Goal: Task Accomplishment & Management: Manage account settings

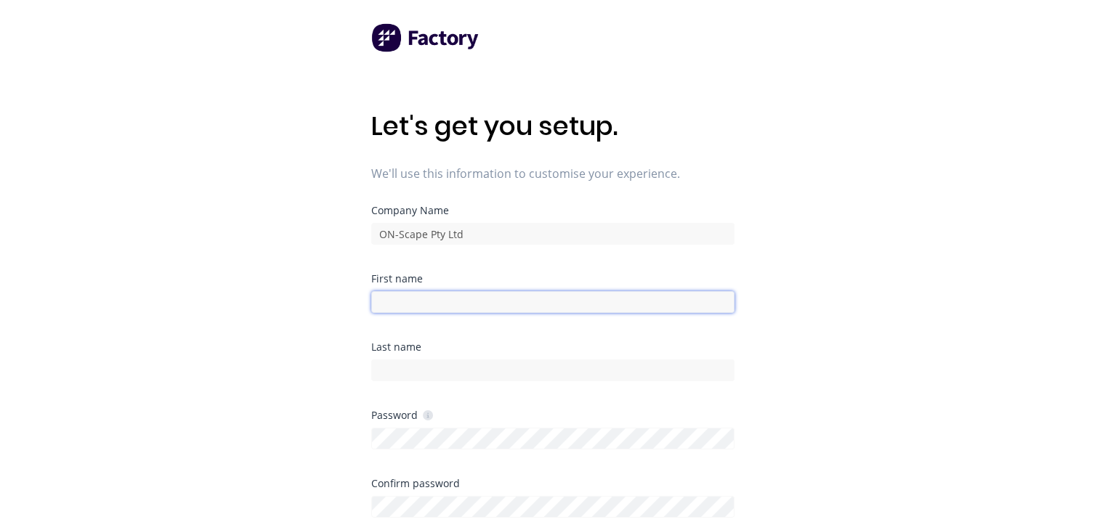
click at [419, 296] on input at bounding box center [552, 302] width 363 height 22
type input "n"
type input "Noah"
click at [424, 381] on div "Last name" at bounding box center [552, 376] width 363 height 68
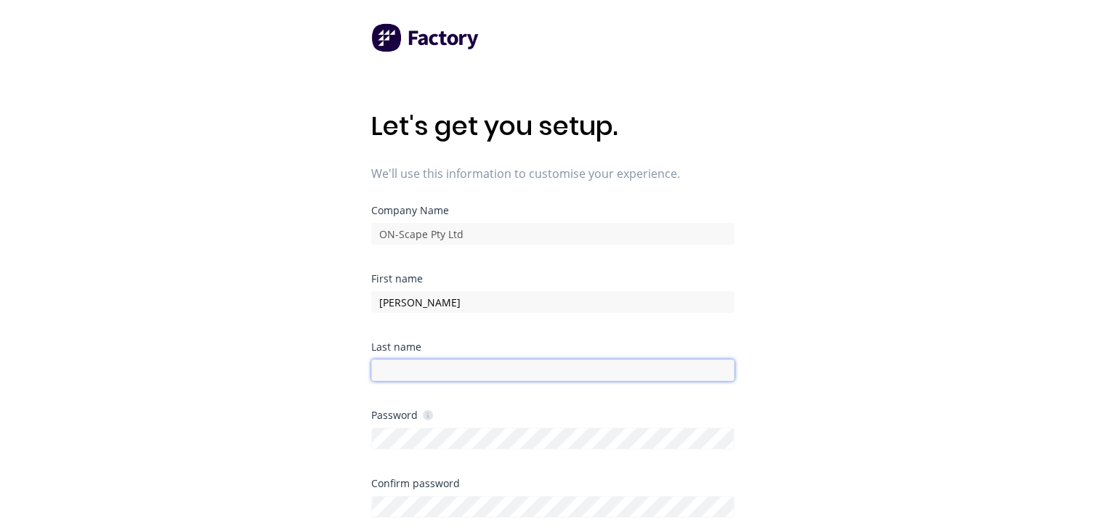
click at [420, 371] on input at bounding box center [552, 371] width 363 height 22
type input "White"
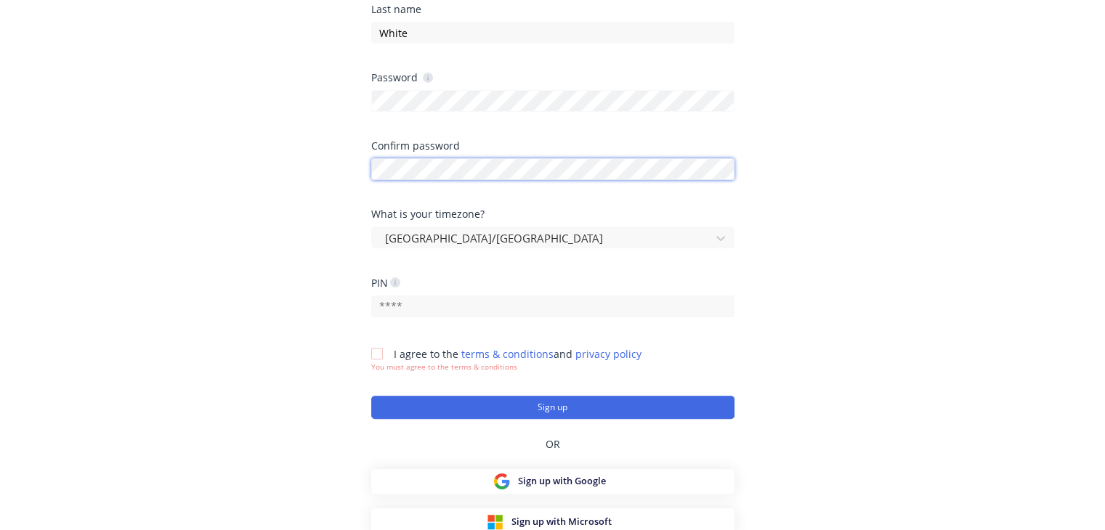
scroll to position [339, 0]
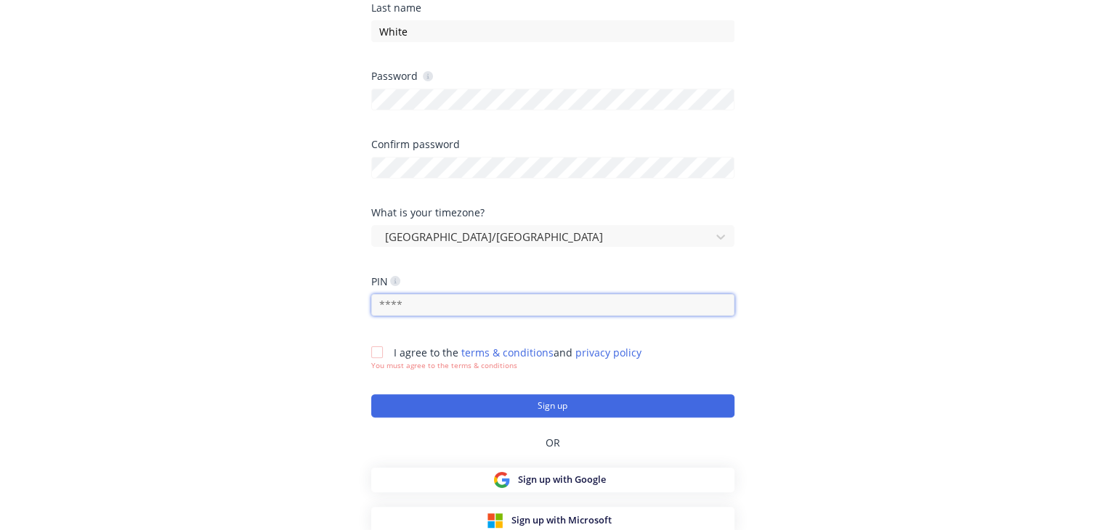
click at [429, 304] on input "text" at bounding box center [552, 305] width 363 height 22
type input "0209"
click at [376, 349] on div at bounding box center [377, 352] width 29 height 29
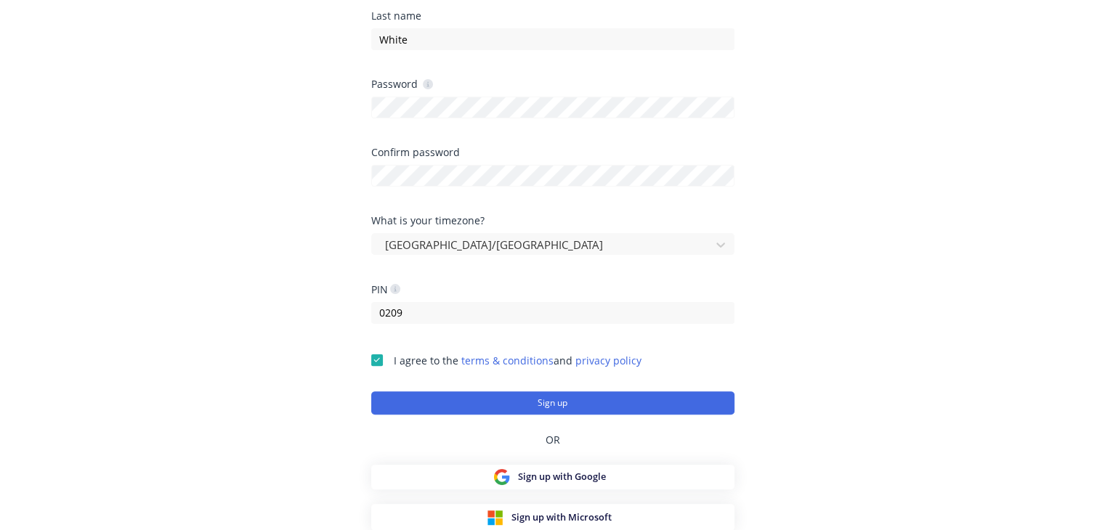
scroll to position [331, 0]
click at [475, 404] on button "Sign up" at bounding box center [552, 403] width 363 height 23
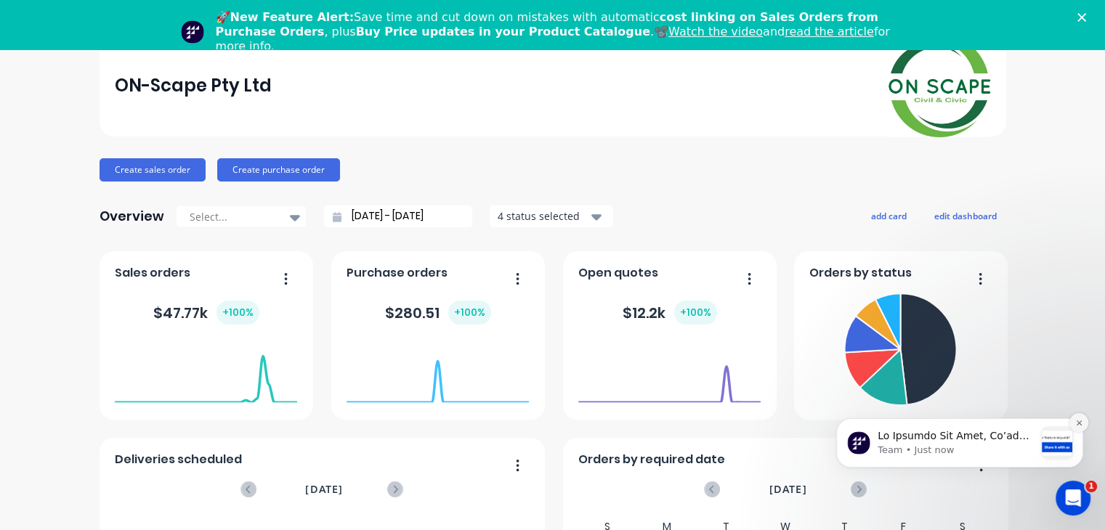
click at [1080, 423] on icon "Dismiss notification" at bounding box center [1079, 423] width 8 height 8
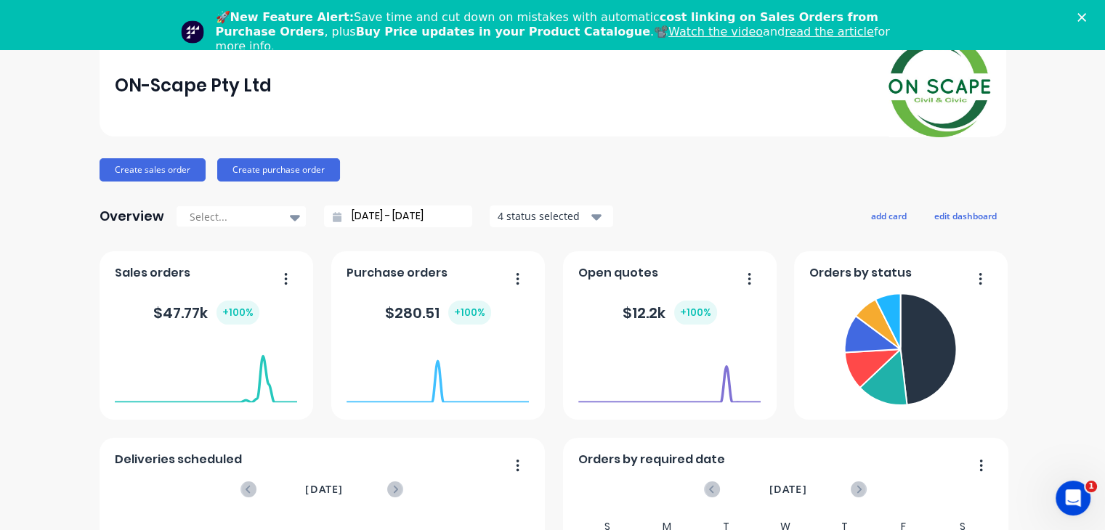
click at [1086, 16] on polygon "Close" at bounding box center [1082, 17] width 9 height 9
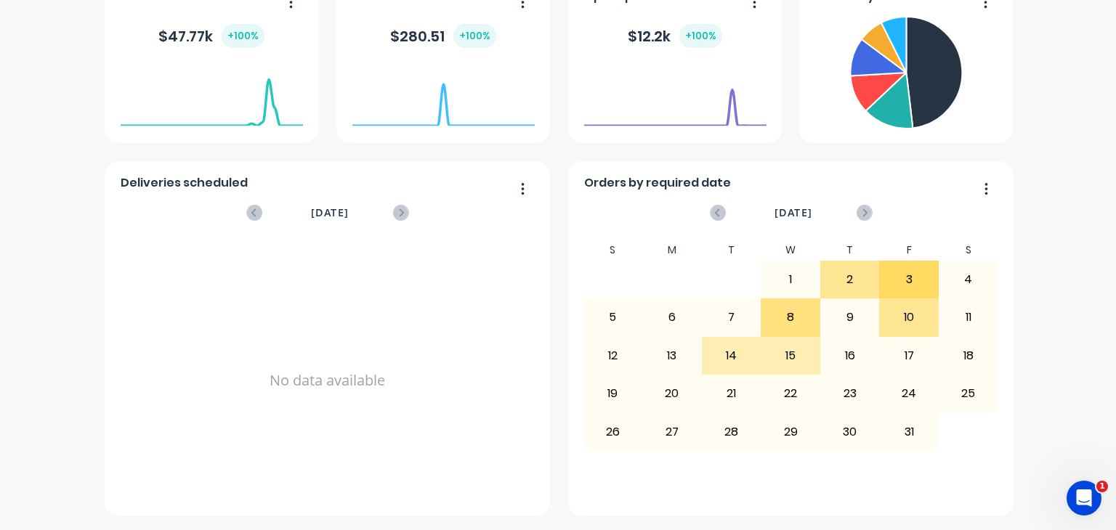
scroll to position [82, 0]
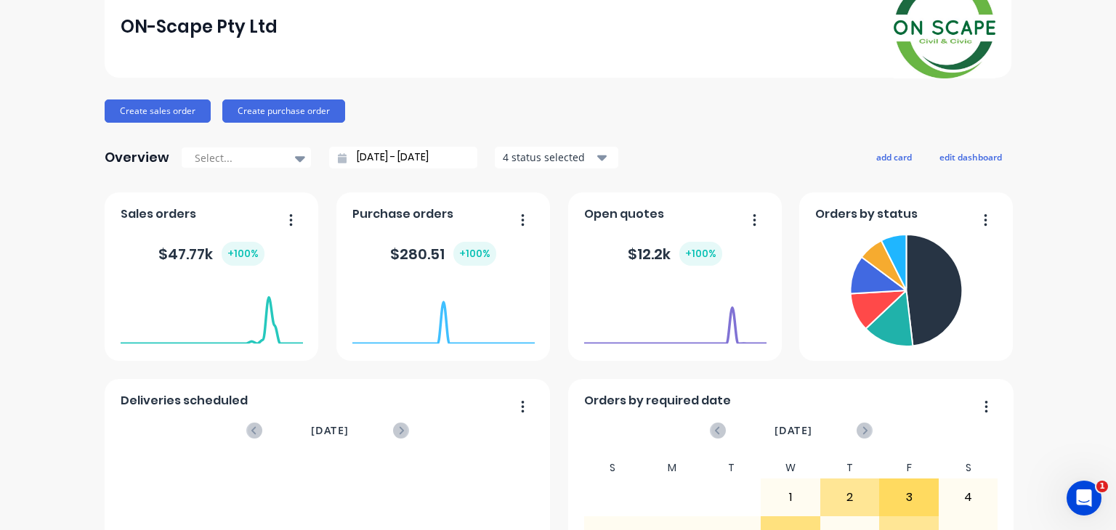
click at [522, 219] on icon "button" at bounding box center [523, 220] width 3 height 12
click at [456, 217] on div "Purchase orders" at bounding box center [443, 218] width 182 height 21
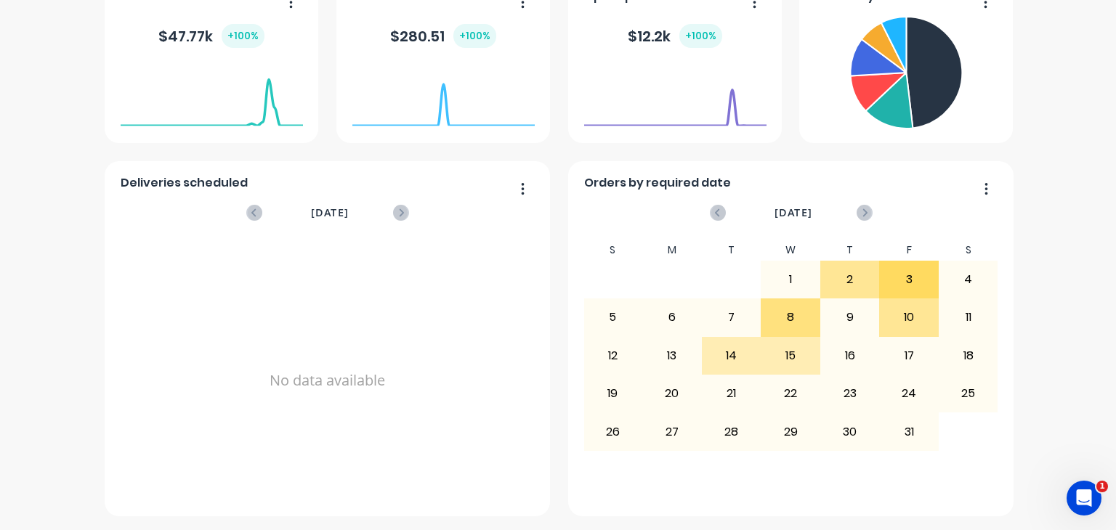
scroll to position [0, 0]
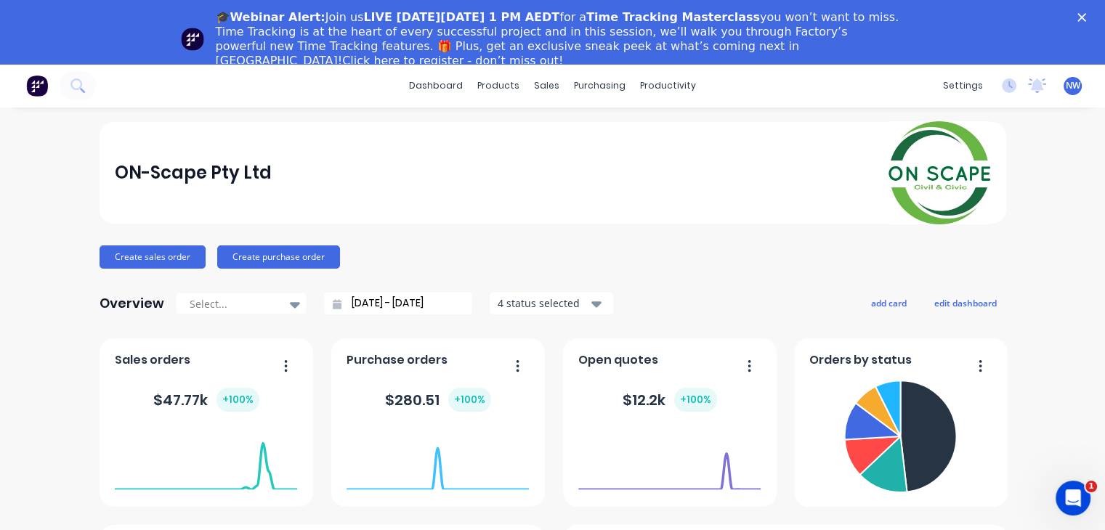
click at [1072, 25] on div "🎓Webinar Alert: Join us LIVE [DATE][DATE] 1 PM AEDT for a Time Tracking Masterc…" at bounding box center [552, 39] width 1105 height 67
click at [1086, 15] on icon "Close" at bounding box center [1082, 17] width 9 height 9
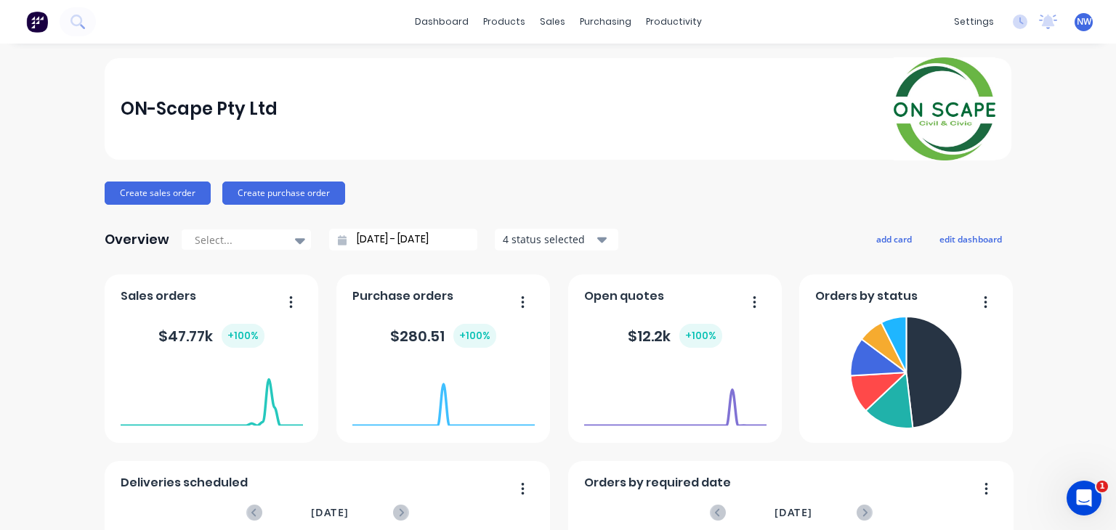
click at [1075, 33] on div "dashboard products sales purchasing productivity dashboard products Product Cat…" at bounding box center [558, 22] width 1116 height 44
click at [1075, 28] on div "NW ON-Scape Pty Ltd [PERSON_NAME] Administrator Profile Sign out" at bounding box center [1084, 22] width 18 height 18
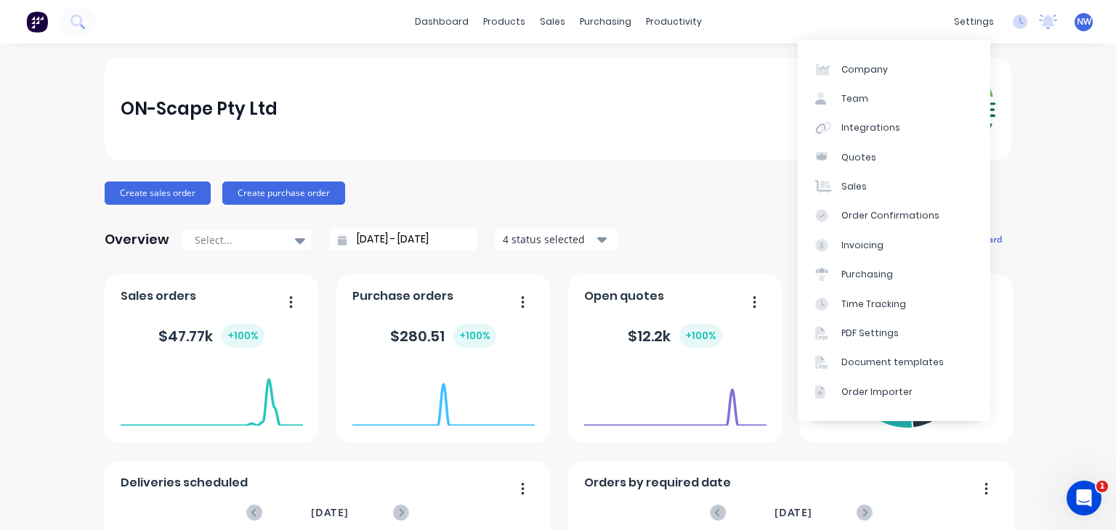
click at [1058, 406] on div "ON-Scape Pty Ltd Create sales order Create purchase order Overview Select... [D…" at bounding box center [558, 437] width 1116 height 759
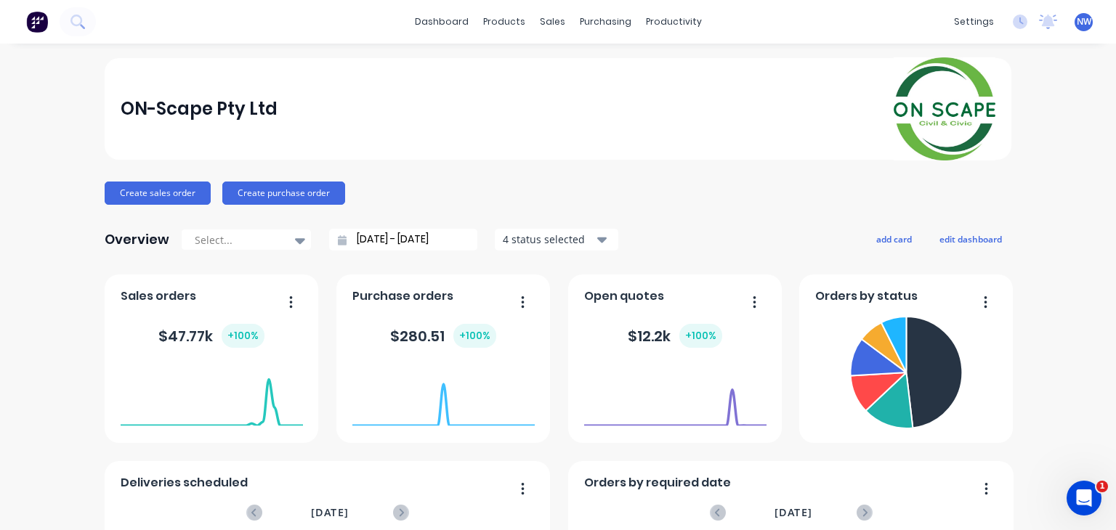
click at [40, 28] on img at bounding box center [37, 22] width 22 height 22
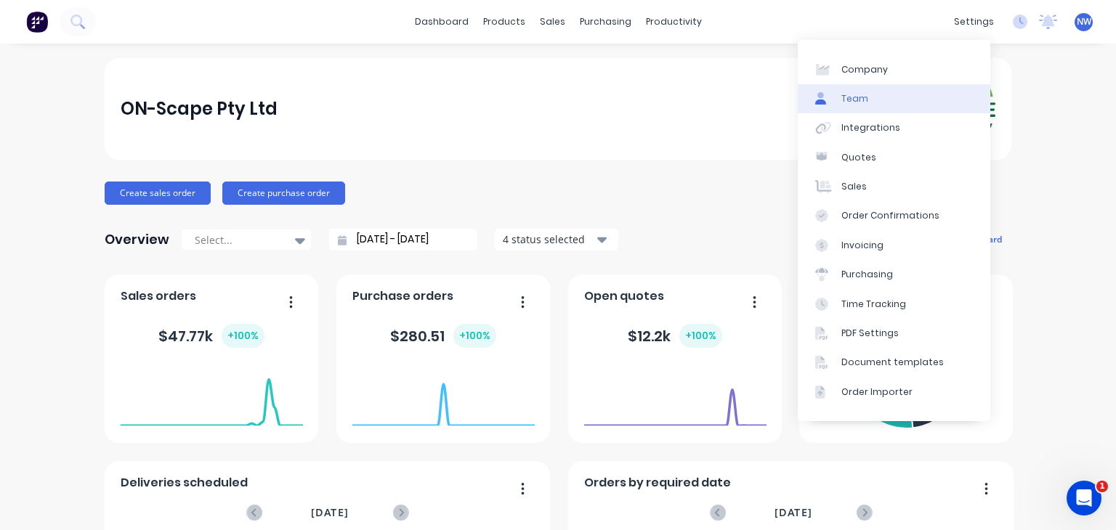
click at [886, 108] on link "Team" at bounding box center [894, 98] width 193 height 29
